Goal: Information Seeking & Learning: Learn about a topic

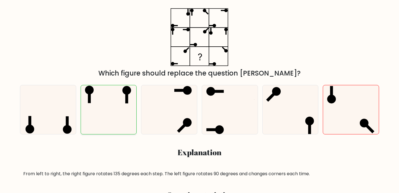
scroll to position [94, 0]
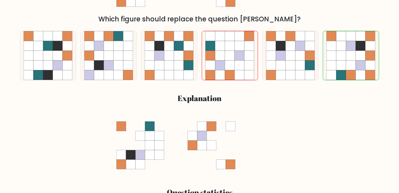
scroll to position [153, 0]
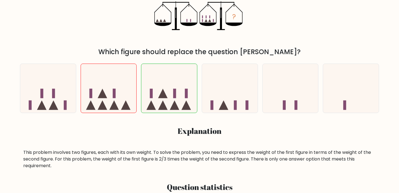
scroll to position [119, 0]
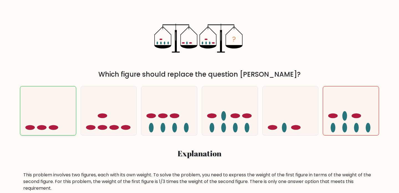
scroll to position [106, 0]
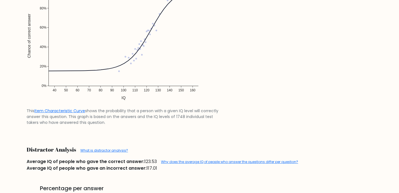
scroll to position [447, 0]
